Goal: Task Accomplishment & Management: Manage account settings

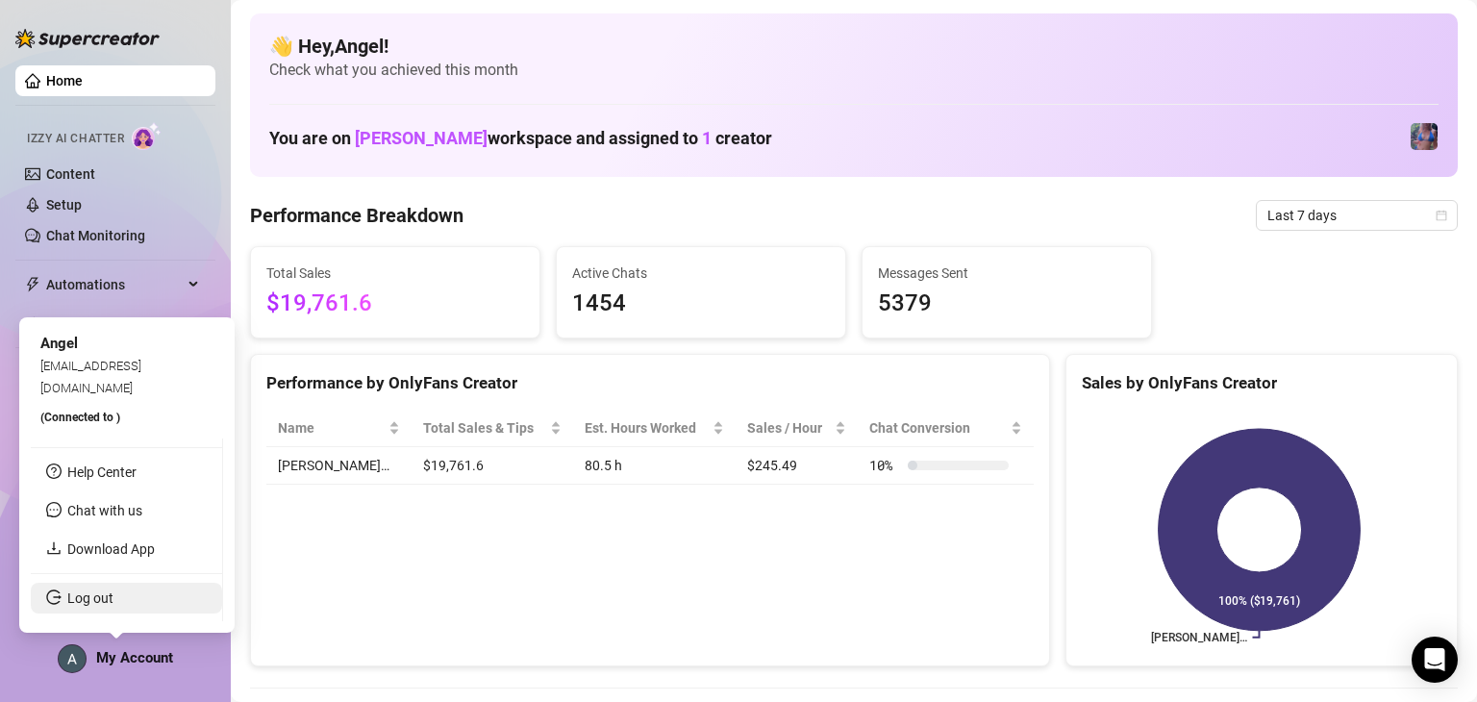
click at [113, 599] on link "Log out" at bounding box center [90, 597] width 46 height 15
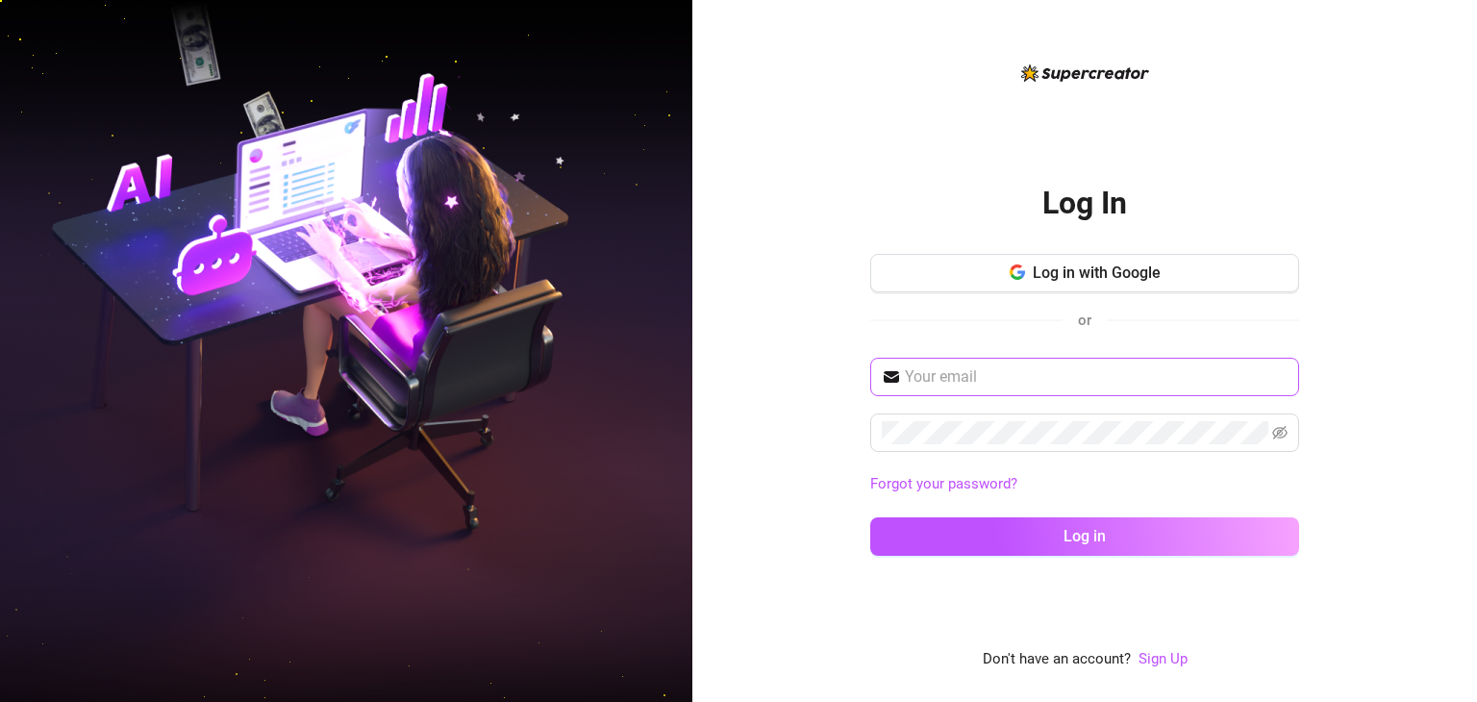
click at [1046, 359] on span at bounding box center [1084, 377] width 429 height 38
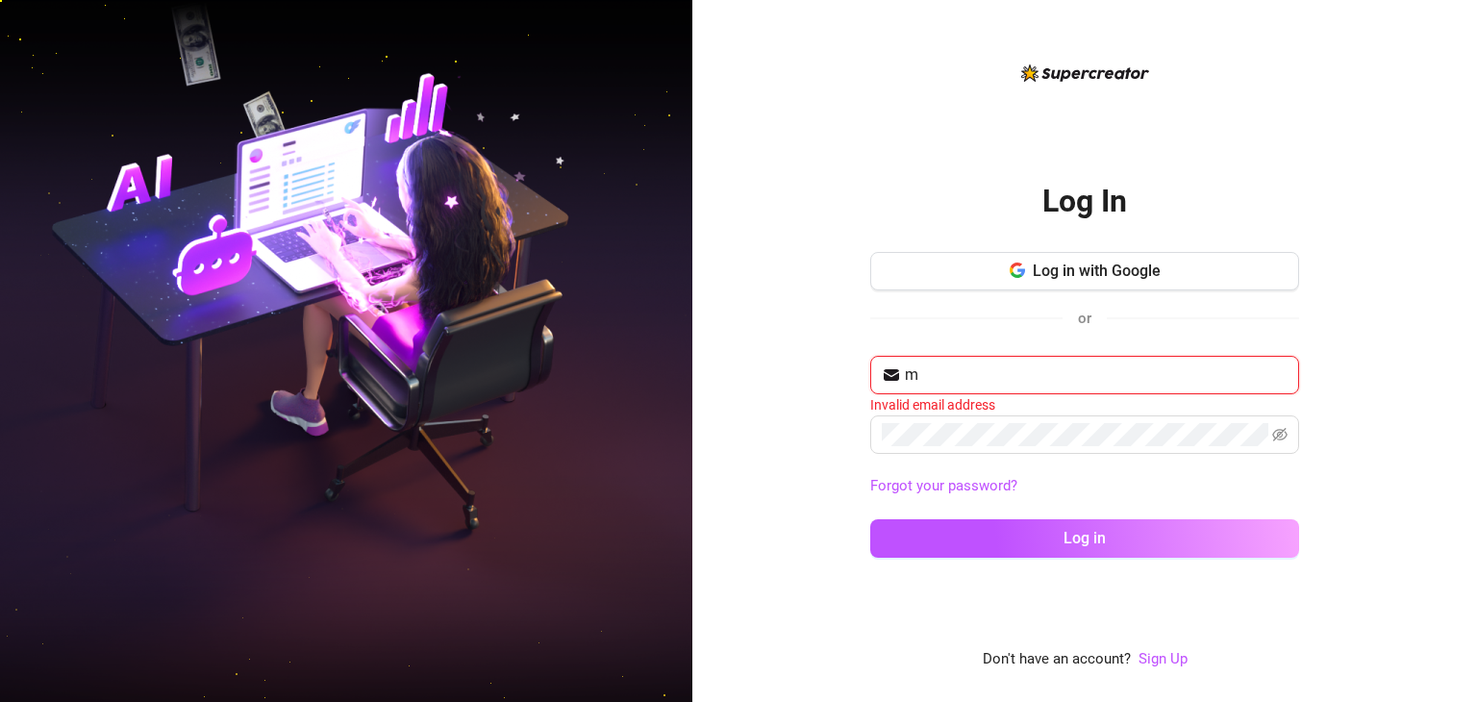
click at [870, 519] on button "Log in" at bounding box center [1084, 538] width 429 height 38
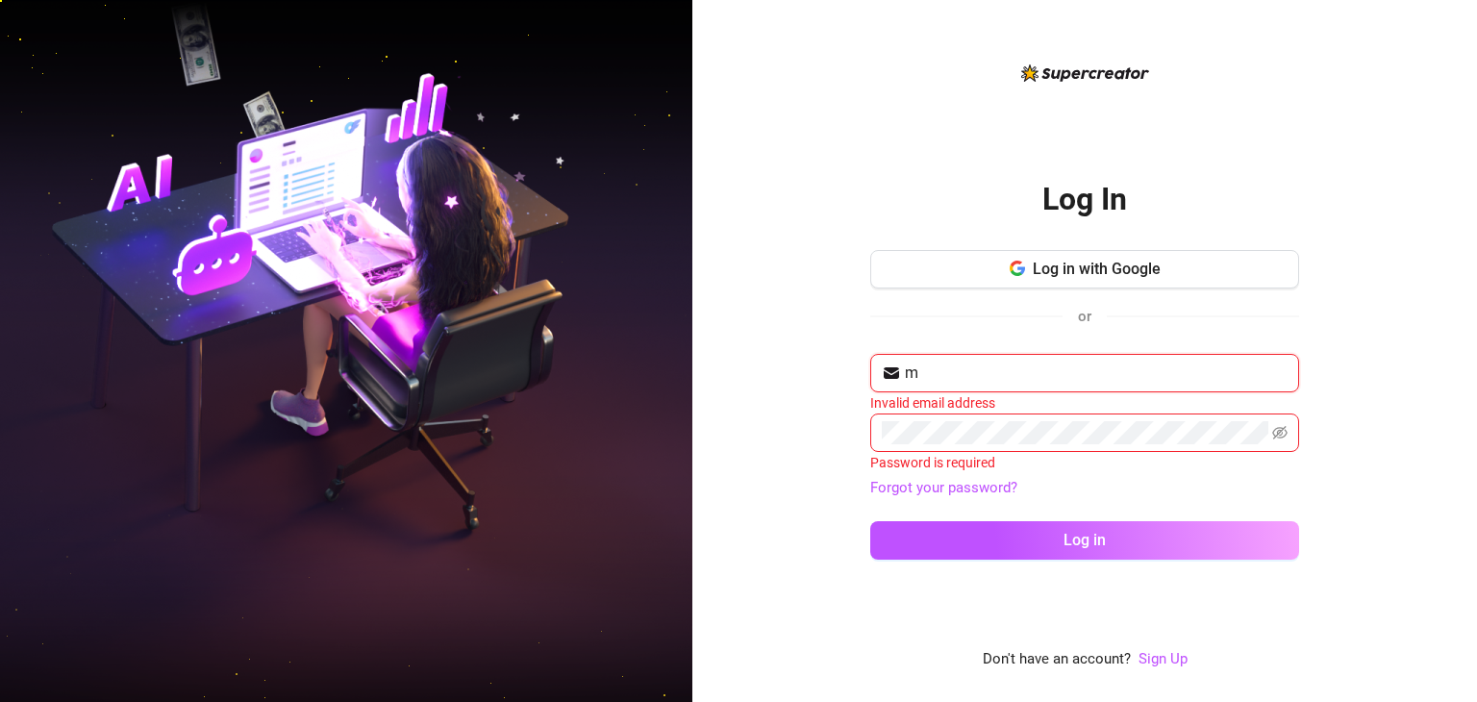
type input "[EMAIL_ADDRESS][DOMAIN_NAME]"
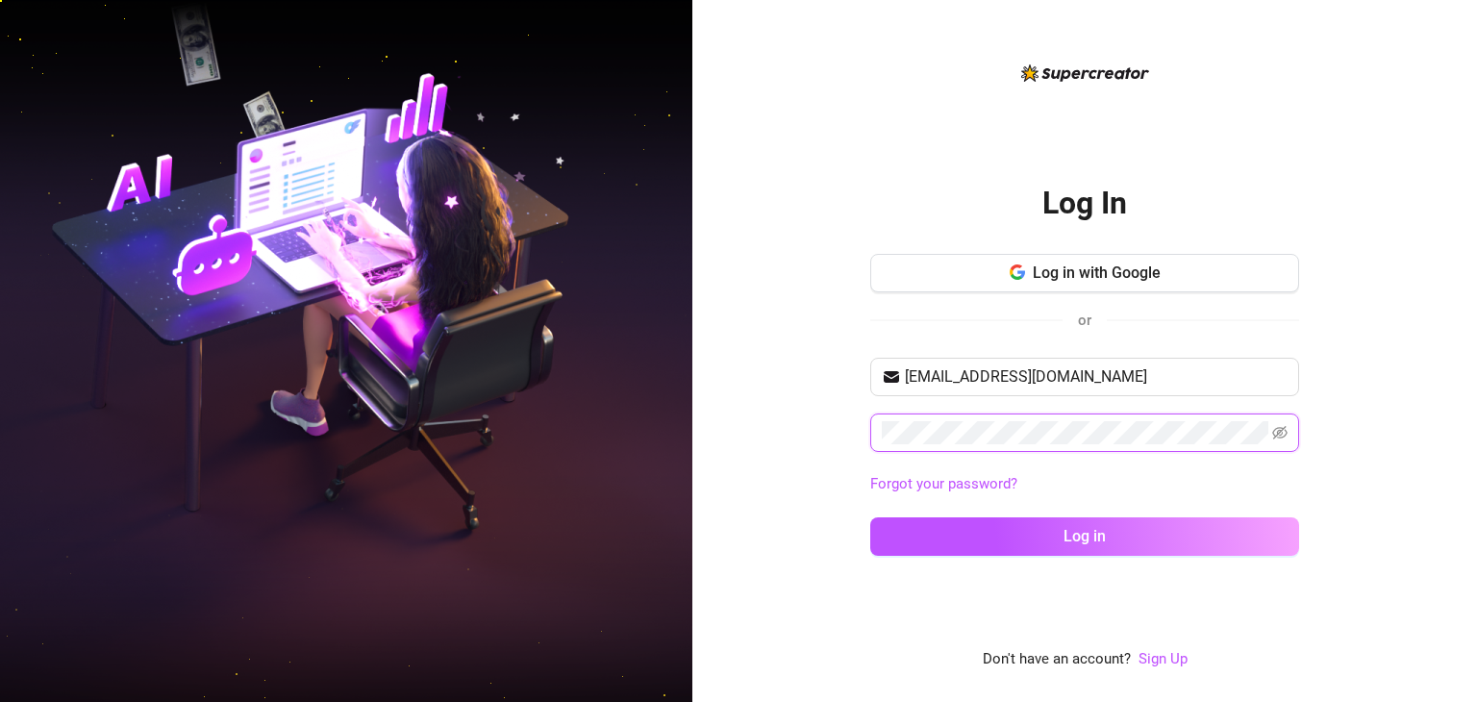
click at [870, 517] on button "Log in" at bounding box center [1084, 536] width 429 height 38
